Goal: Information Seeking & Learning: Check status

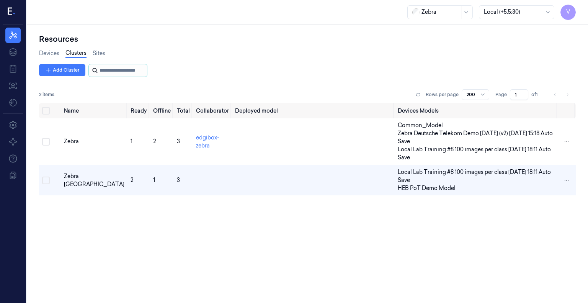
click at [127, 73] on input "string" at bounding box center [122, 70] width 46 height 12
click at [46, 55] on link "Devices" at bounding box center [49, 53] width 20 height 9
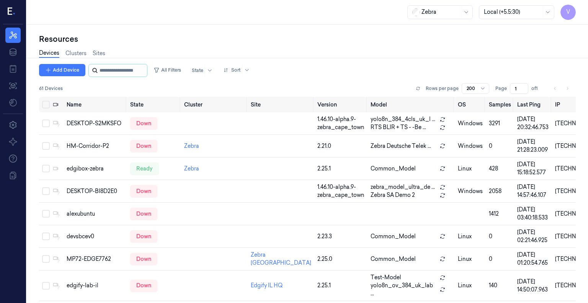
click at [119, 68] on input "string" at bounding box center [122, 70] width 46 height 12
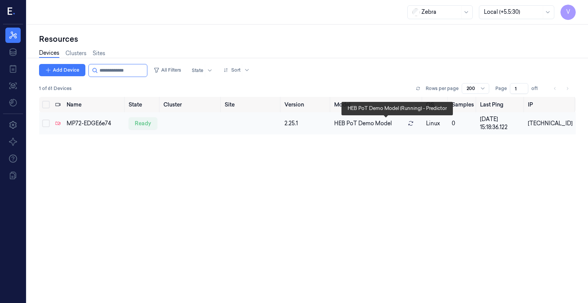
type input "**********"
click at [373, 123] on span "HEB PoT Demo Model" at bounding box center [363, 123] width 58 height 8
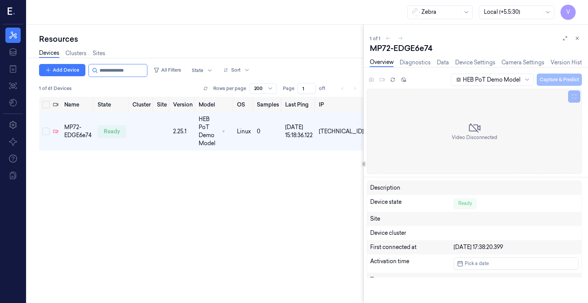
click at [363, 85] on div "1 of 61 Devices Rows per page 200 Page 1 of 1" at bounding box center [201, 88] width 324 height 11
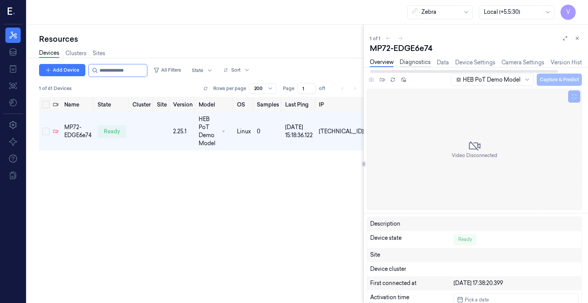
click at [410, 63] on link "Diagnostics" at bounding box center [415, 62] width 31 height 9
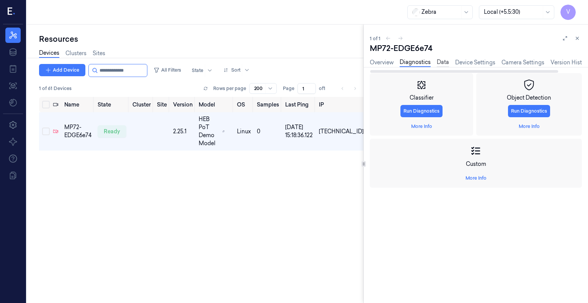
click at [440, 62] on link "Data" at bounding box center [443, 62] width 12 height 9
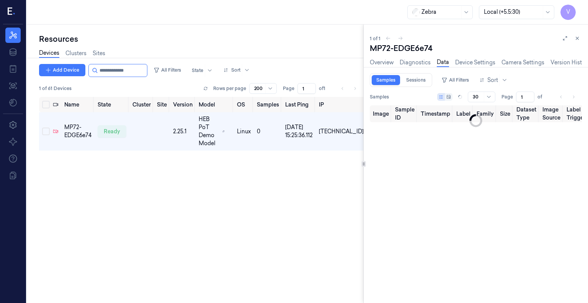
type input "0"
click at [418, 64] on link "Diagnostics" at bounding box center [415, 62] width 31 height 9
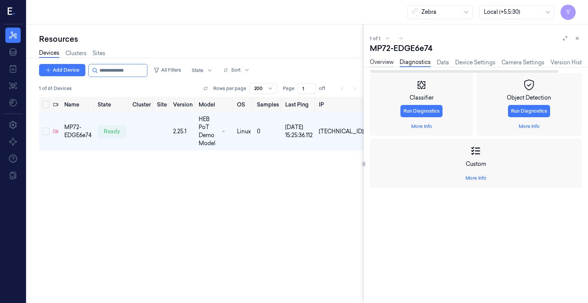
click at [389, 64] on link "Overview" at bounding box center [382, 62] width 24 height 9
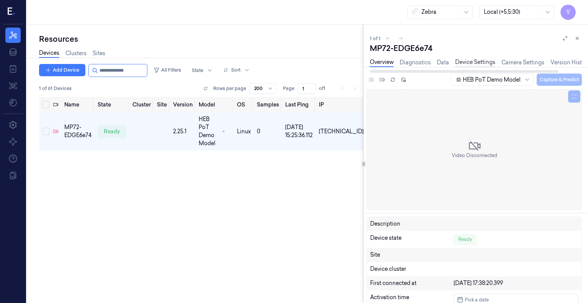
click at [478, 63] on link "Device Settings" at bounding box center [475, 62] width 40 height 9
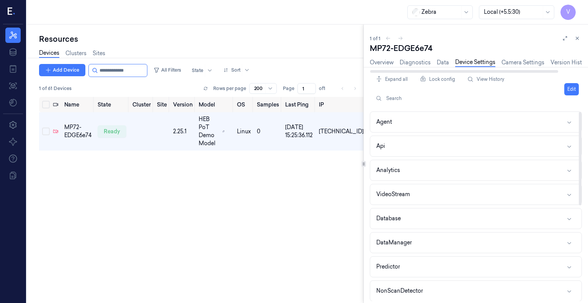
scroll to position [194, 0]
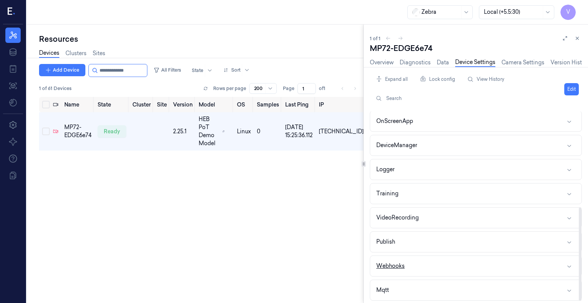
click at [569, 265] on icon "button" at bounding box center [569, 266] width 4 height 2
click at [572, 263] on button "Webhooks" at bounding box center [475, 266] width 211 height 20
click at [532, 59] on link "Camera Settings" at bounding box center [522, 62] width 43 height 9
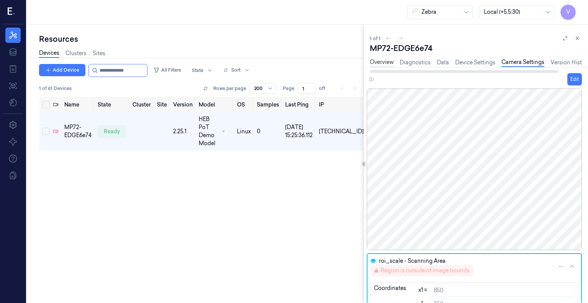
click at [378, 62] on link "Overview" at bounding box center [382, 62] width 24 height 9
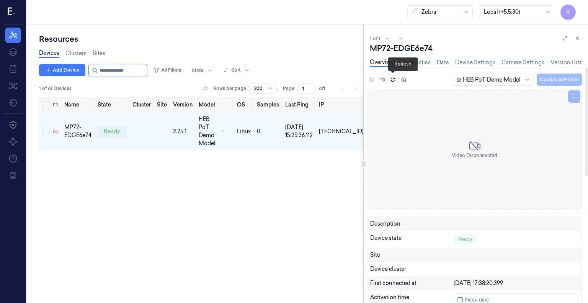
click at [392, 79] on icon at bounding box center [392, 79] width 5 height 5
click at [54, 129] on icon at bounding box center [55, 131] width 5 height 5
click at [521, 79] on div "HEB PoT Demo Model" at bounding box center [492, 79] width 83 height 12
click at [488, 64] on link "Device Settings" at bounding box center [475, 62] width 40 height 9
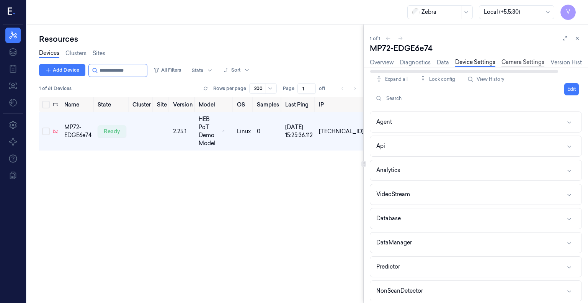
click at [528, 63] on link "Camera Settings" at bounding box center [522, 62] width 43 height 9
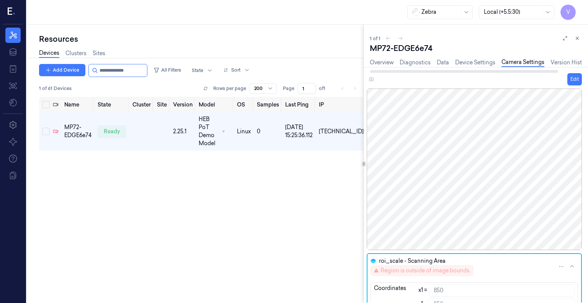
scroll to position [0, 26]
drag, startPoint x: 516, startPoint y: 71, endPoint x: 558, endPoint y: 71, distance: 41.7
click at [558, 71] on div at bounding box center [487, 71] width 188 height 3
click at [545, 64] on link "Version History" at bounding box center [543, 62] width 39 height 9
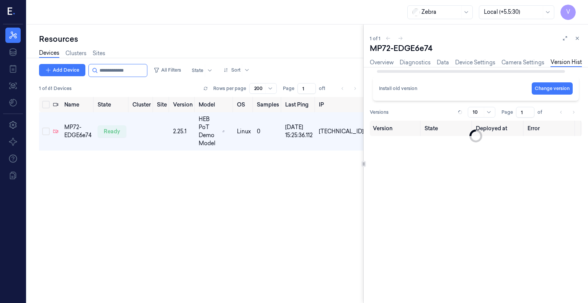
scroll to position [0, 8]
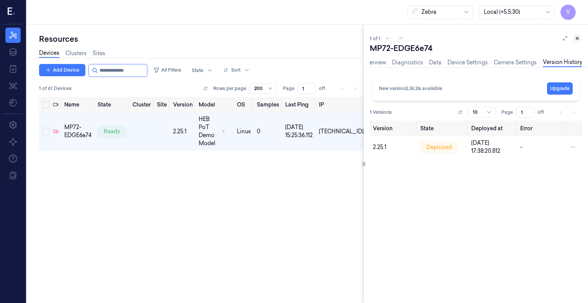
click at [576, 38] on icon at bounding box center [576, 38] width 5 height 5
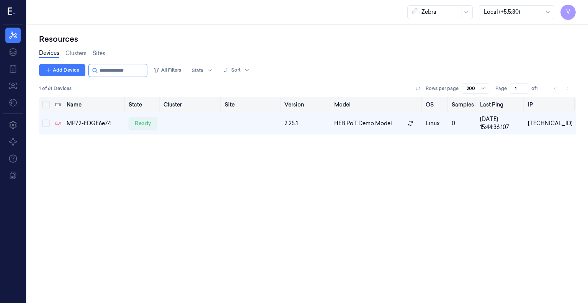
click at [402, 107] on th "Model" at bounding box center [377, 104] width 92 height 15
click at [565, 15] on span "V" at bounding box center [567, 12] width 15 height 15
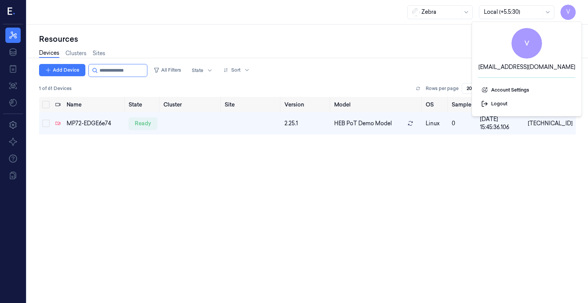
click at [439, 45] on div "Devices Clusters Sites" at bounding box center [307, 54] width 536 height 20
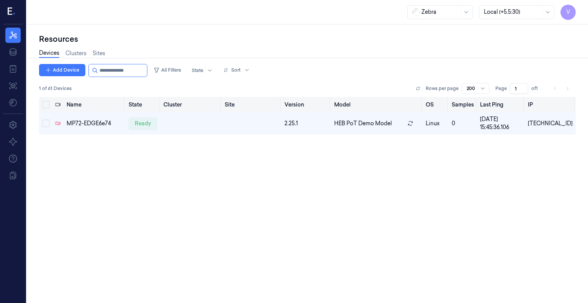
click at [380, 107] on th "Model" at bounding box center [377, 104] width 92 height 15
click at [386, 117] on td "HEB PoT Demo Model" at bounding box center [377, 123] width 92 height 22
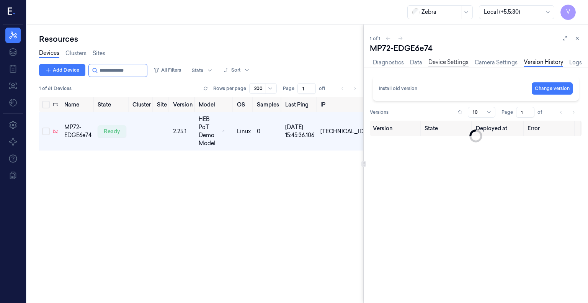
scroll to position [0, 26]
click at [411, 60] on link "Data" at bounding box center [417, 62] width 12 height 9
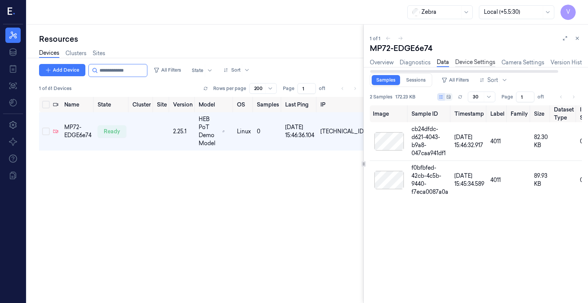
click at [468, 63] on link "Device Settings" at bounding box center [475, 62] width 40 height 9
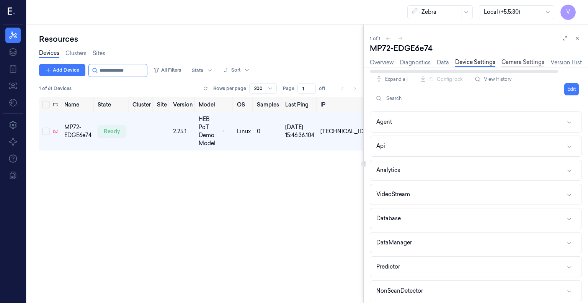
click at [510, 61] on link "Camera Settings" at bounding box center [522, 62] width 43 height 9
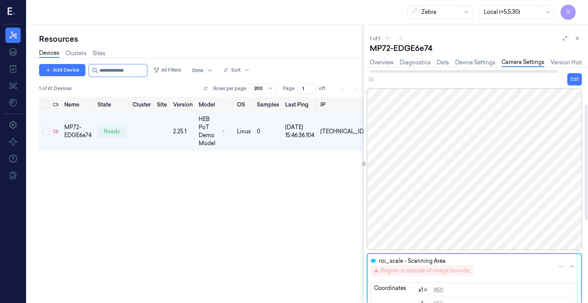
scroll to position [179, 0]
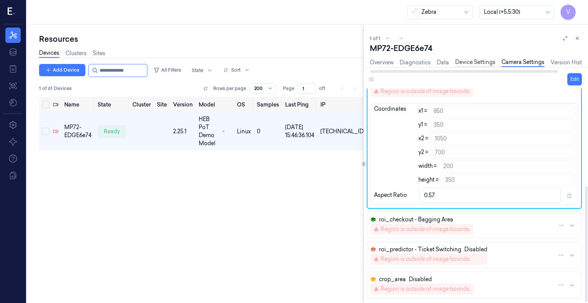
click at [472, 61] on link "Device Settings" at bounding box center [475, 62] width 40 height 9
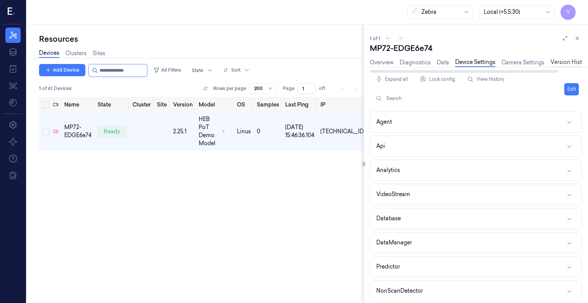
click at [567, 61] on link "Version History" at bounding box center [569, 62] width 39 height 9
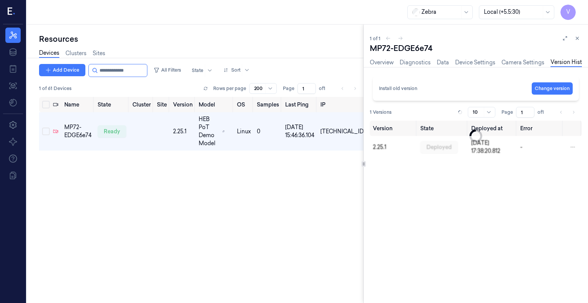
scroll to position [0, 8]
click at [525, 62] on link "Camera Settings" at bounding box center [515, 62] width 43 height 9
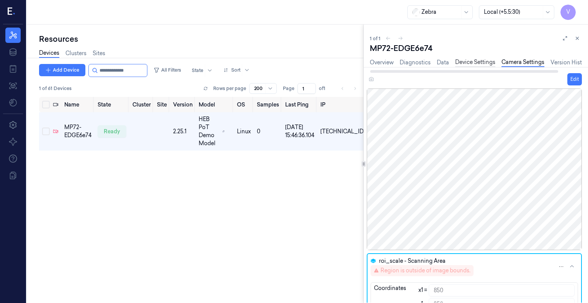
click at [476, 64] on link "Device Settings" at bounding box center [475, 62] width 40 height 9
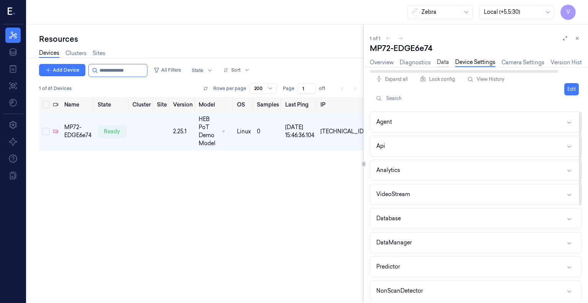
click at [446, 61] on link "Data" at bounding box center [443, 62] width 12 height 9
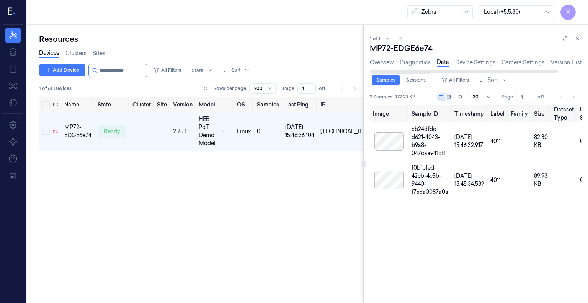
click at [305, 179] on div "Name State Cluster Site Version Model OS Samples Last Ping IP MP72-EDGE6e74 rea…" at bounding box center [201, 197] width 324 height 200
click at [577, 38] on icon at bounding box center [577, 38] width 3 height 3
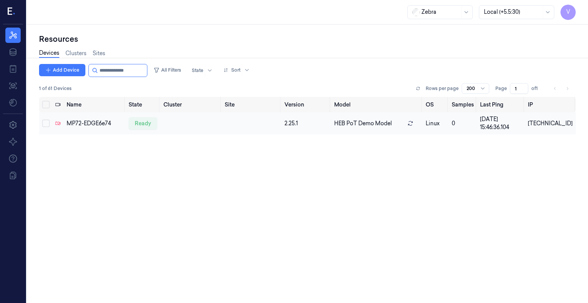
click at [393, 127] on td "HEB PoT Demo Model" at bounding box center [377, 123] width 92 height 22
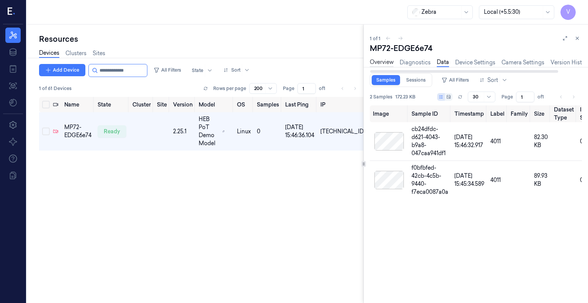
click at [381, 62] on link "Overview" at bounding box center [382, 62] width 24 height 9
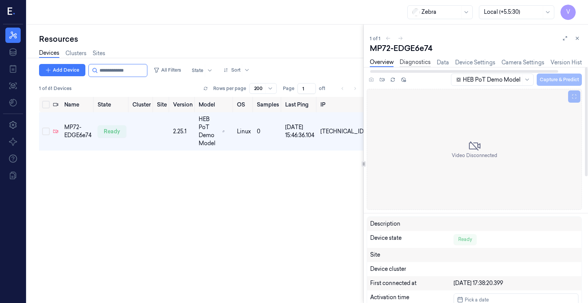
click at [410, 59] on link "Diagnostics" at bounding box center [415, 62] width 31 height 9
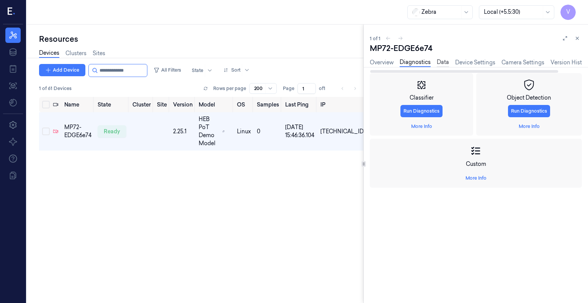
click at [444, 62] on link "Data" at bounding box center [443, 62] width 12 height 9
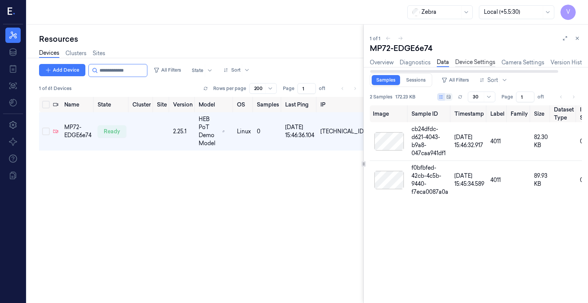
click at [479, 62] on link "Device Settings" at bounding box center [475, 62] width 40 height 9
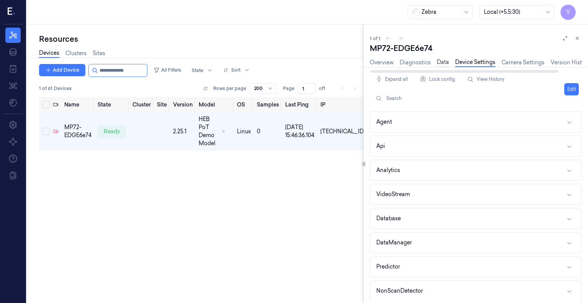
click at [445, 60] on link "Data" at bounding box center [443, 62] width 12 height 9
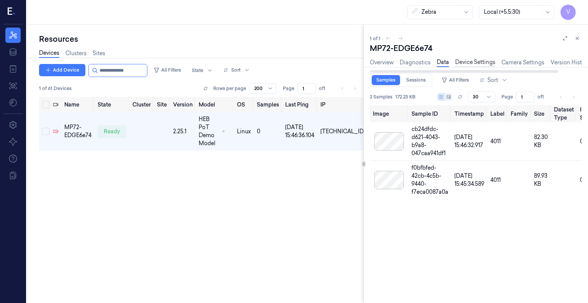
click at [475, 63] on link "Device Settings" at bounding box center [475, 62] width 40 height 9
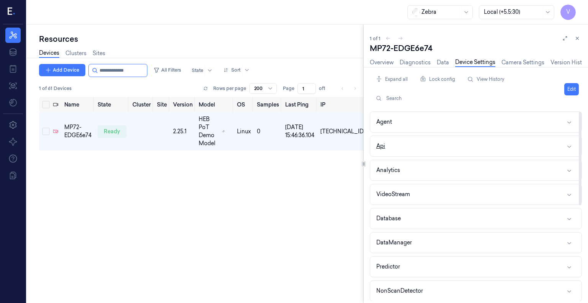
click at [444, 145] on button "Api" at bounding box center [475, 146] width 211 height 20
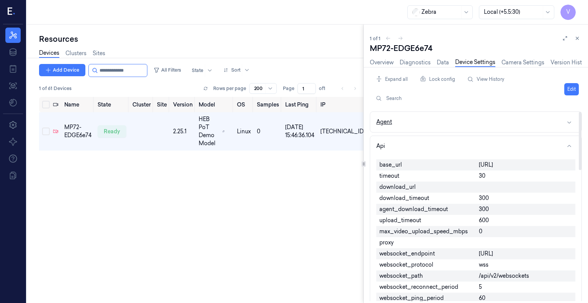
click at [556, 121] on button "Agent" at bounding box center [475, 122] width 211 height 20
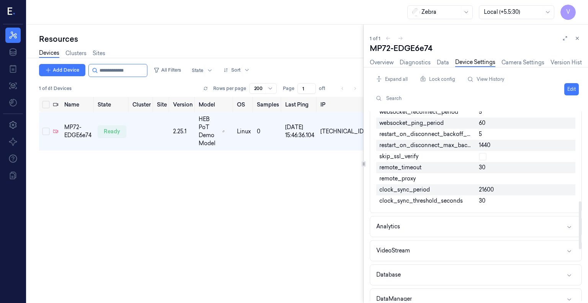
scroll to position [408, 0]
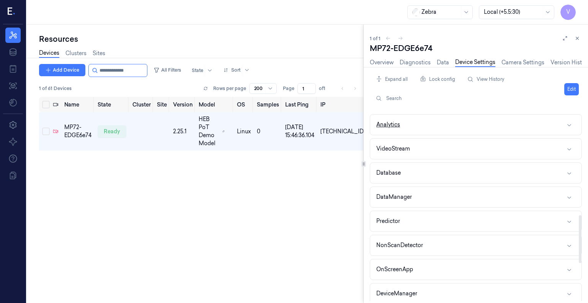
click at [487, 127] on button "Analytics" at bounding box center [475, 124] width 211 height 20
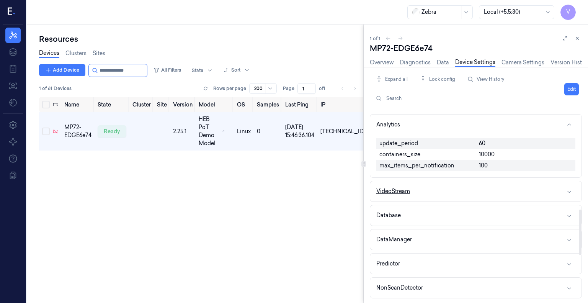
click at [468, 185] on button "VideoStream" at bounding box center [475, 191] width 211 height 20
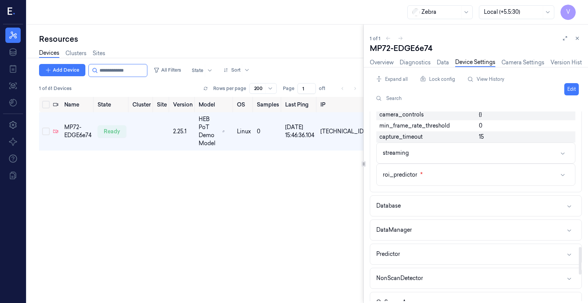
scroll to position [918, 0]
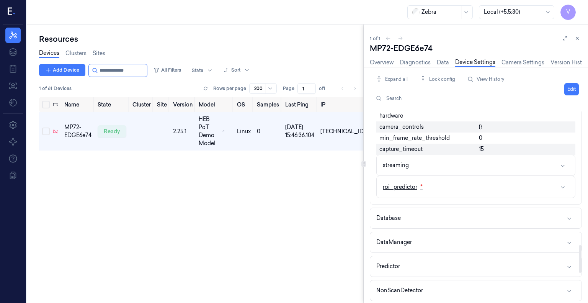
click at [464, 189] on button "roi_predictor *" at bounding box center [476, 186] width 198 height 21
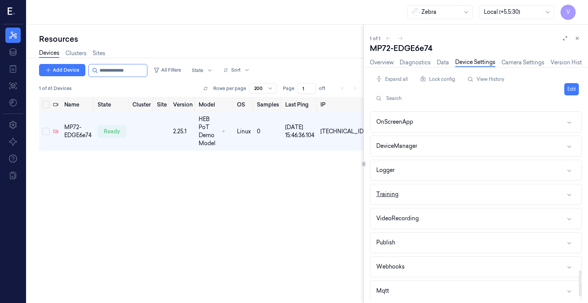
scroll to position [1176, 0]
click at [455, 264] on button "Webhooks" at bounding box center [475, 266] width 211 height 20
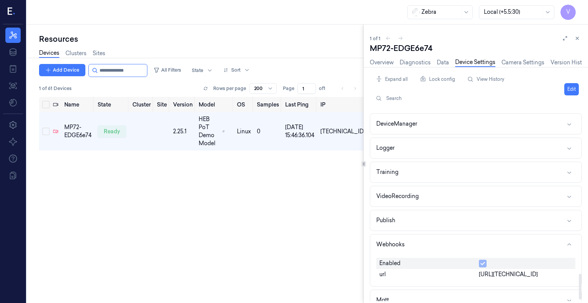
scroll to position [1208, 0]
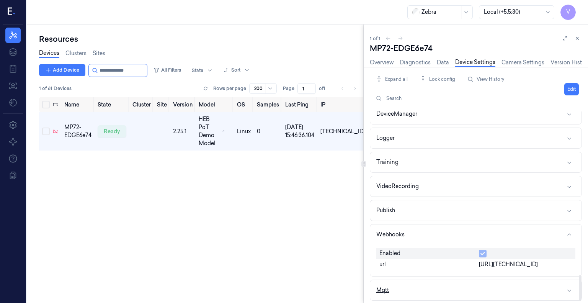
click at [439, 285] on button "Mqtt" at bounding box center [475, 290] width 211 height 20
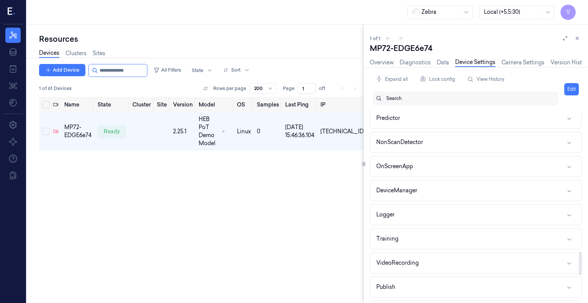
scroll to position [1123, 0]
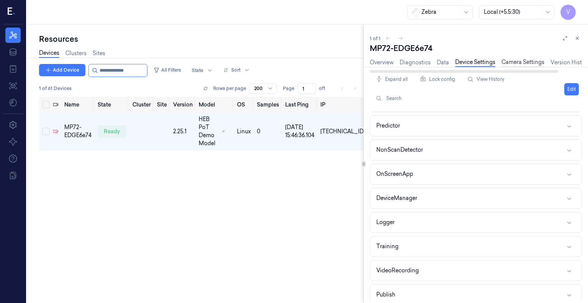
click at [523, 60] on link "Camera Settings" at bounding box center [522, 62] width 43 height 9
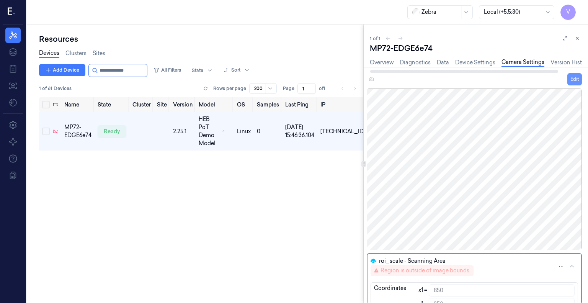
click at [572, 80] on button "Edit" at bounding box center [574, 79] width 15 height 12
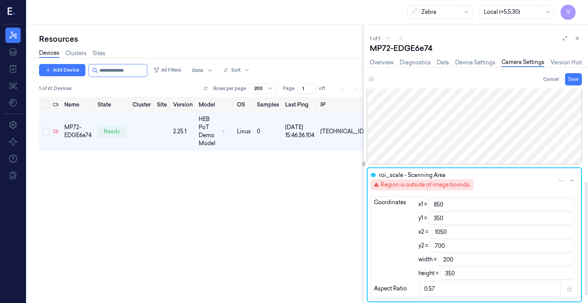
scroll to position [188, 0]
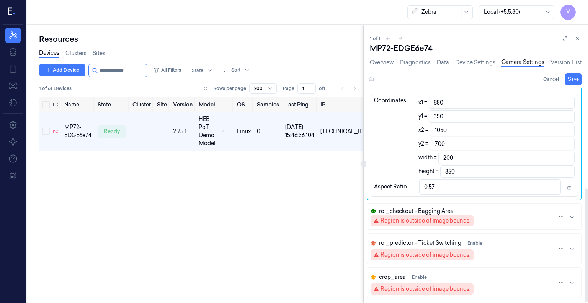
click at [569, 215] on icon "button" at bounding box center [572, 217] width 6 height 6
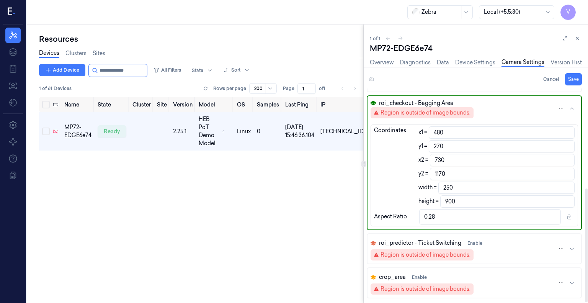
click at [569, 106] on icon "button" at bounding box center [572, 109] width 6 height 6
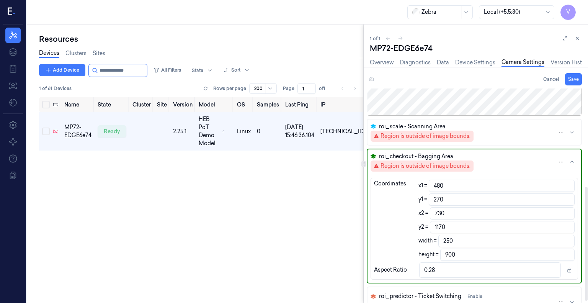
scroll to position [0, 0]
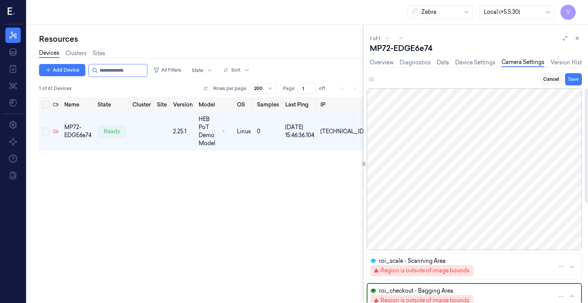
click at [554, 78] on button "Cancel" at bounding box center [551, 79] width 22 height 12
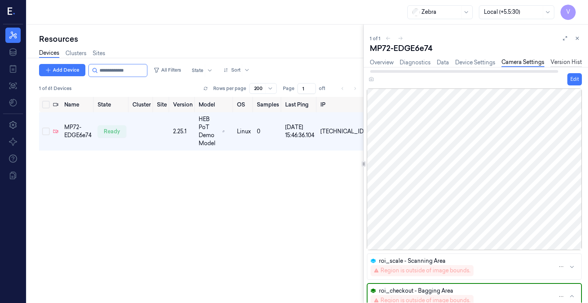
click at [559, 62] on link "Version History" at bounding box center [569, 62] width 39 height 9
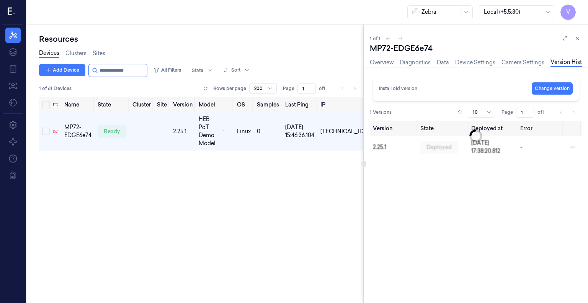
scroll to position [0, 8]
drag, startPoint x: 511, startPoint y: 90, endPoint x: 398, endPoint y: 94, distance: 113.3
click at [398, 94] on div "New version 2.26.2 is available Upgrade" at bounding box center [476, 88] width 194 height 12
click at [423, 184] on div "Version State Deployed at Error 2.25.1 deployed [DATE] 17:38:20.812 -" at bounding box center [476, 209] width 212 height 176
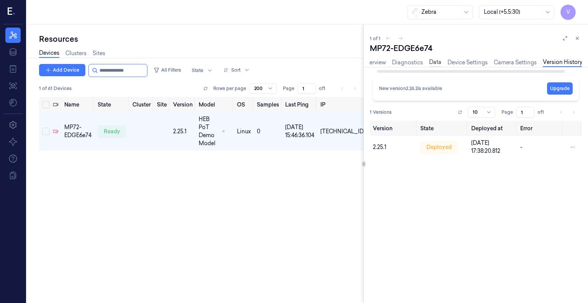
click at [438, 62] on link "Data" at bounding box center [435, 62] width 12 height 9
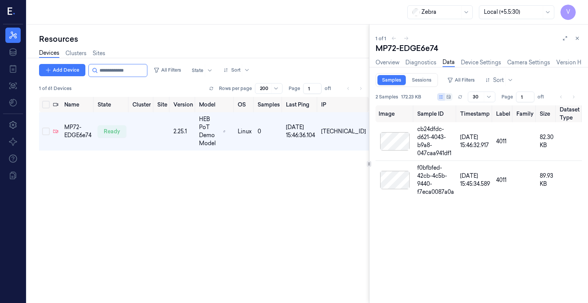
click at [369, 152] on div "Resources Devices Clusters Sites Add Device All Filters State Sort 1 of 61 Devi…" at bounding box center [307, 163] width 561 height 278
click at [269, 205] on div "Name State Cluster Site Version Model OS Samples Last Ping IP MP72-EDGE6e74 rea…" at bounding box center [203, 197] width 329 height 200
click at [579, 39] on icon at bounding box center [576, 38] width 5 height 5
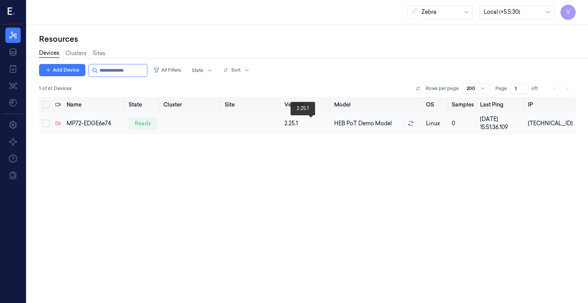
click at [324, 124] on div "2.25.1" at bounding box center [306, 123] width 44 height 8
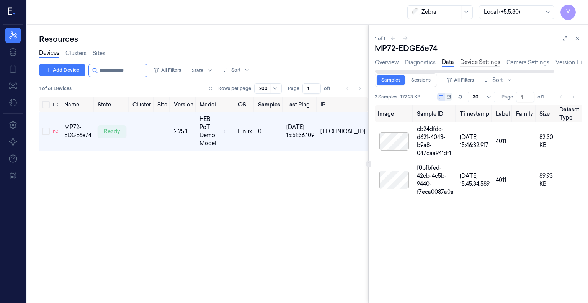
click at [491, 65] on link "Device Settings" at bounding box center [480, 62] width 40 height 9
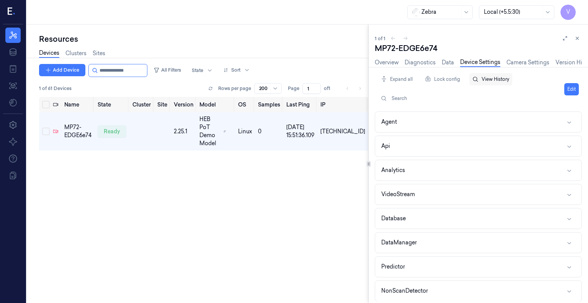
click at [484, 78] on button "View History" at bounding box center [490, 79] width 43 height 12
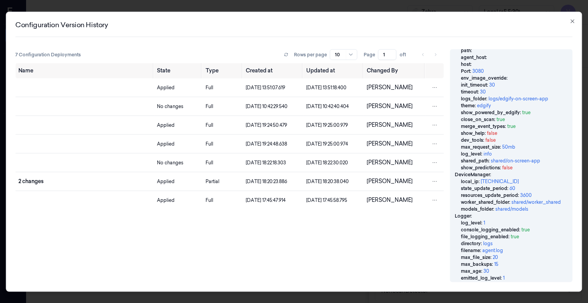
scroll to position [1206, 0]
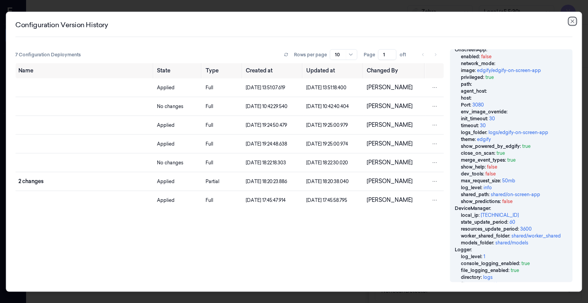
click at [574, 20] on icon "button" at bounding box center [572, 21] width 6 height 6
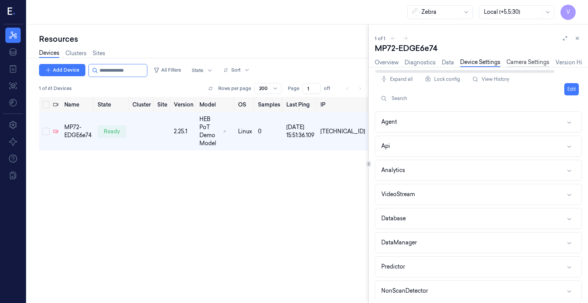
click at [527, 63] on link "Camera Settings" at bounding box center [527, 62] width 43 height 9
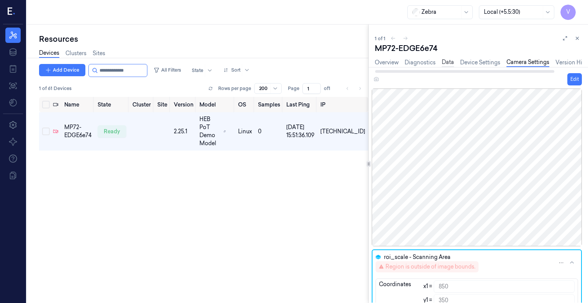
click at [446, 64] on link "Data" at bounding box center [448, 62] width 12 height 9
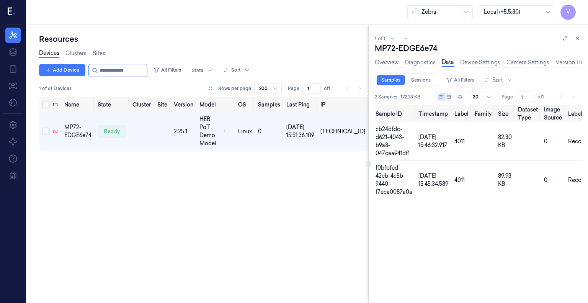
scroll to position [0, 55]
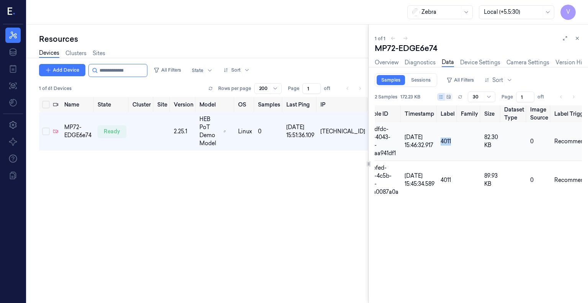
drag, startPoint x: 440, startPoint y: 142, endPoint x: 453, endPoint y: 142, distance: 12.2
click at [453, 142] on td "4011" at bounding box center [447, 141] width 20 height 39
click at [452, 180] on td "4011" at bounding box center [447, 180] width 20 height 39
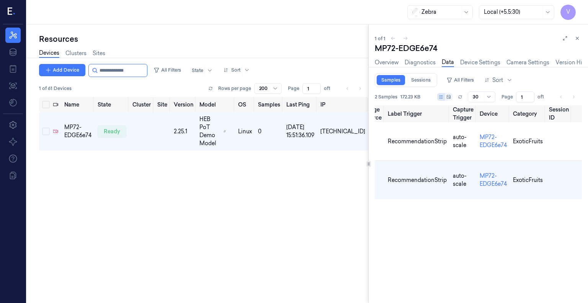
scroll to position [0, 237]
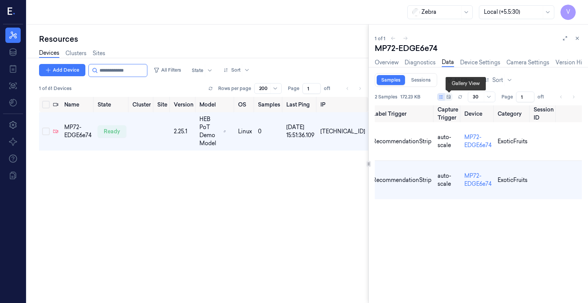
click at [451, 97] on icon at bounding box center [448, 97] width 5 height 5
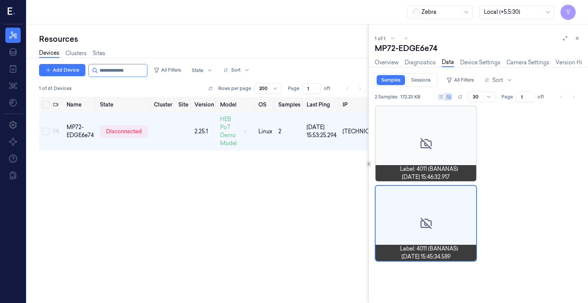
click at [420, 145] on icon at bounding box center [426, 143] width 12 height 12
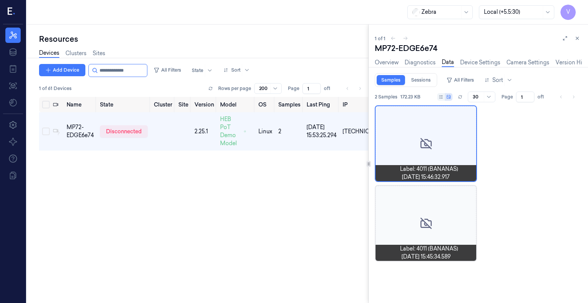
click at [434, 226] on div at bounding box center [425, 223] width 101 height 75
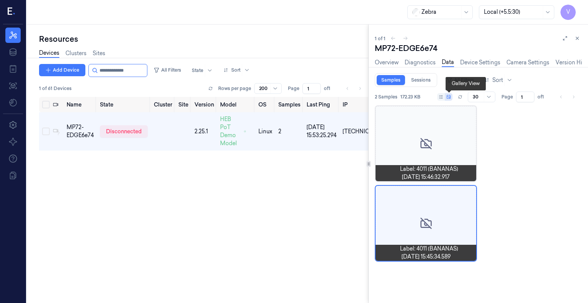
click at [448, 95] on icon at bounding box center [448, 97] width 5 height 5
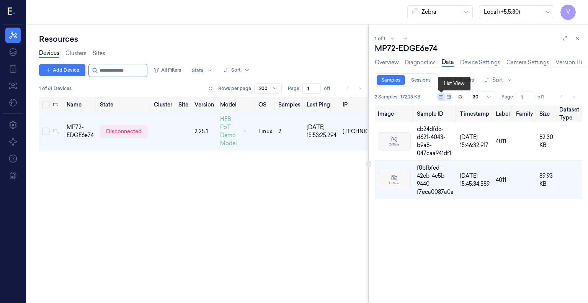
click at [439, 96] on icon at bounding box center [441, 97] width 5 height 5
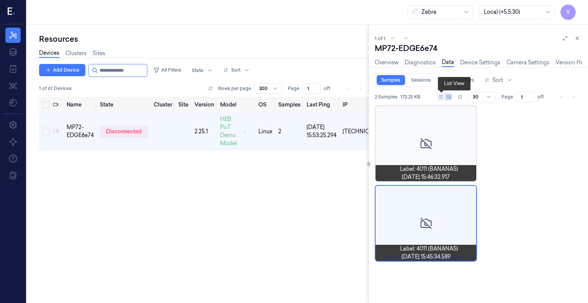
click at [439, 96] on icon at bounding box center [441, 97] width 5 height 5
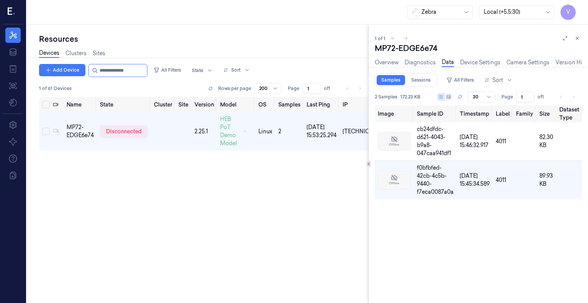
click at [336, 192] on div "Name State Cluster Site Version Model OS Samples Last Ping IP MP72-EDGE6e74 dis…" at bounding box center [203, 197] width 329 height 200
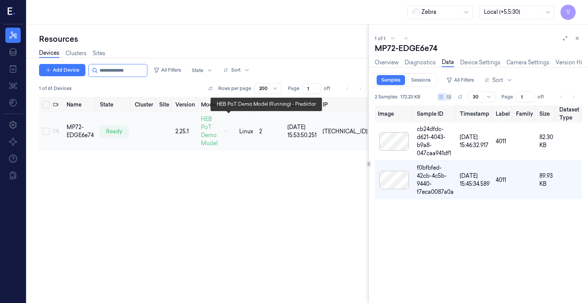
click at [227, 129] on icon at bounding box center [226, 131] width 2 height 6
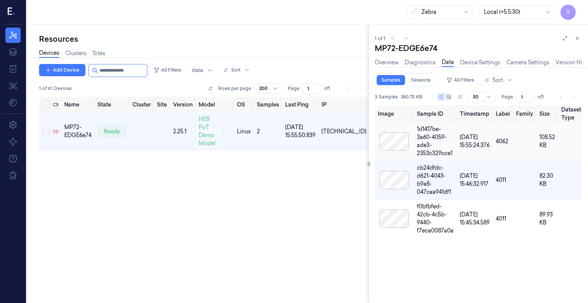
click at [394, 141] on div at bounding box center [394, 141] width 33 height 18
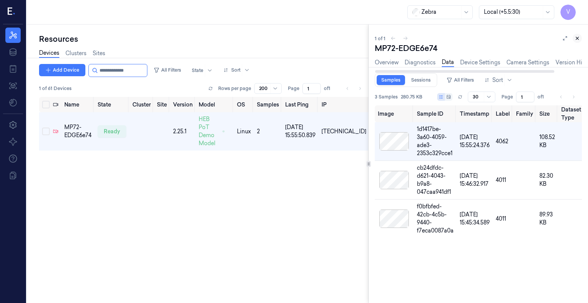
click at [576, 39] on icon at bounding box center [577, 38] width 3 height 3
